Goal: Information Seeking & Learning: Learn about a topic

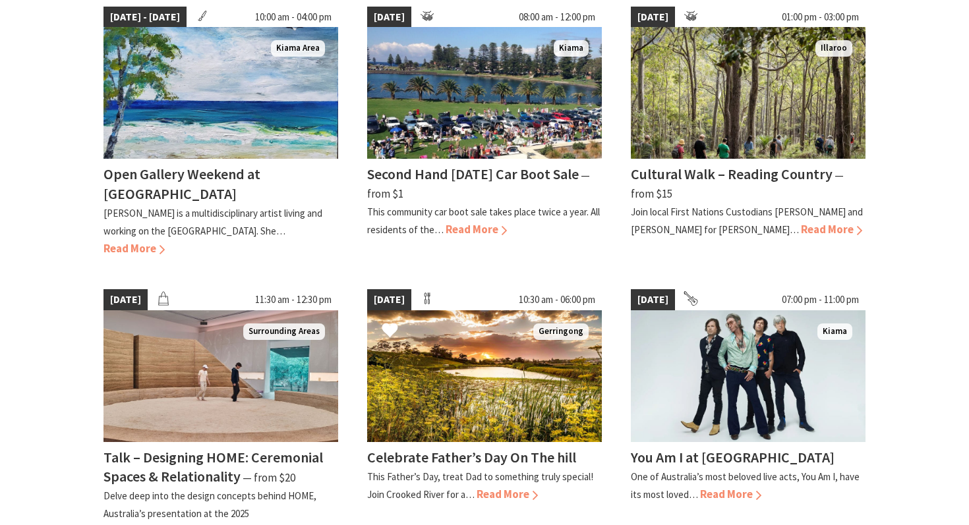
scroll to position [994, 0]
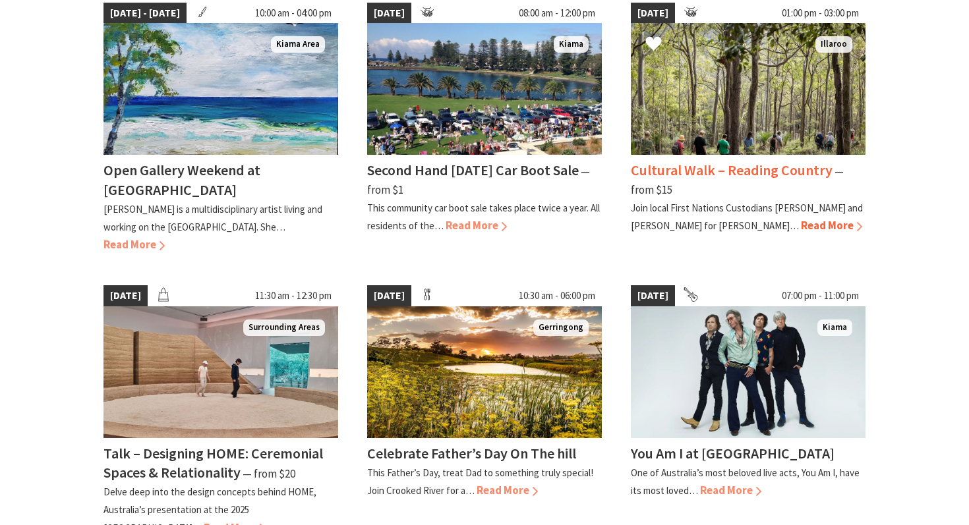
click at [801, 219] on span "Read More" at bounding box center [831, 225] width 61 height 15
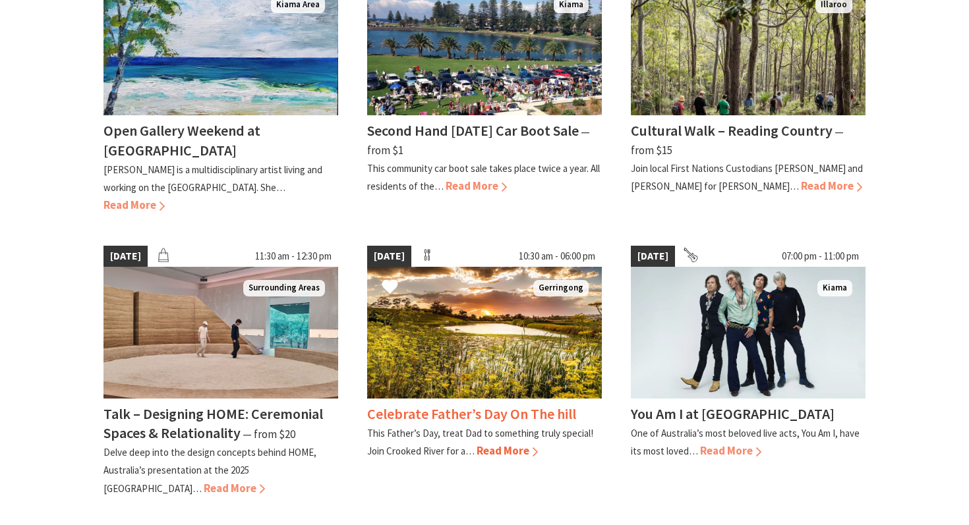
scroll to position [1046, 0]
